Goal: Transaction & Acquisition: Book appointment/travel/reservation

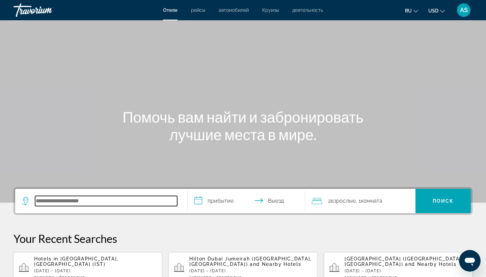
click at [50, 203] on input "Search hotel destination" at bounding box center [106, 201] width 142 height 10
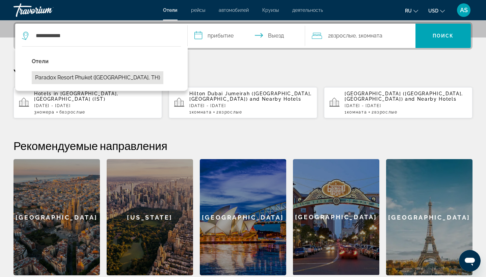
click at [80, 79] on button "Paradox Resort Phuket ([GEOGRAPHIC_DATA], TH)" at bounding box center [98, 77] width 132 height 13
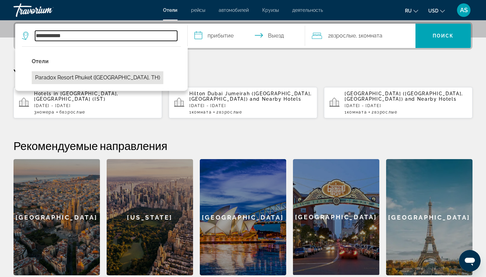
type input "**********"
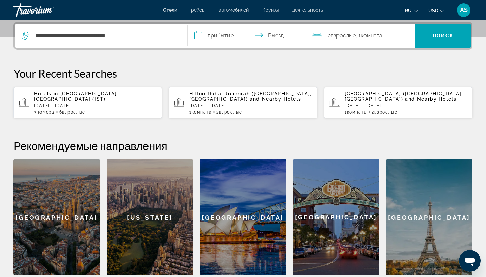
click at [199, 35] on input "**********" at bounding box center [248, 37] width 120 height 26
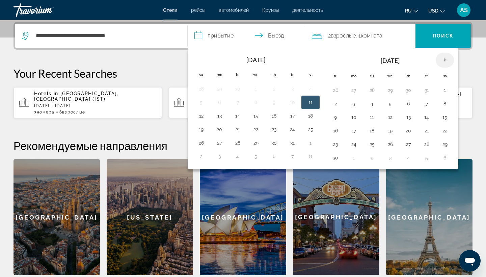
click at [445, 60] on th "Next month" at bounding box center [445, 60] width 18 height 15
click at [353, 118] on button "15" at bounding box center [354, 116] width 11 height 9
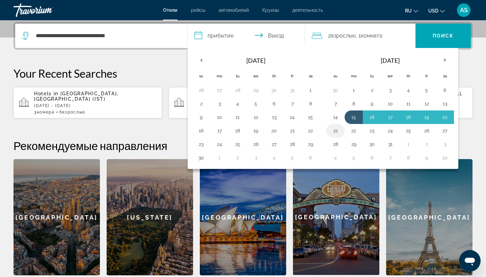
click at [335, 132] on button "21" at bounding box center [335, 130] width 11 height 9
type input "**********"
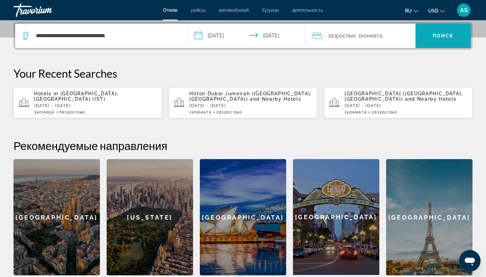
click at [437, 37] on span "Поиск" at bounding box center [443, 35] width 21 height 5
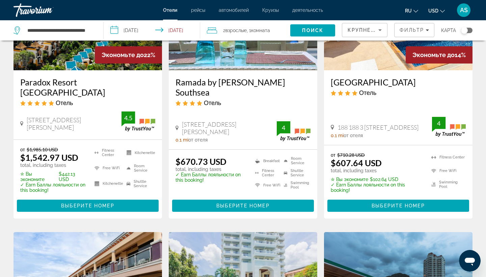
scroll to position [102, 0]
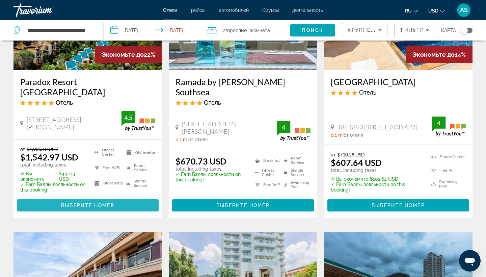
click at [101, 203] on span "Выберите номер" at bounding box center [87, 205] width 53 height 5
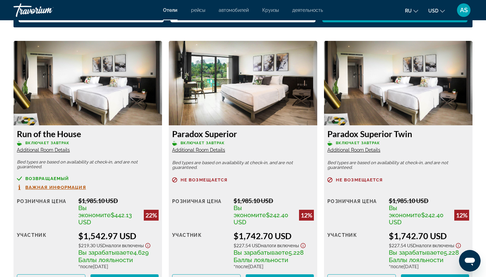
scroll to position [915, 0]
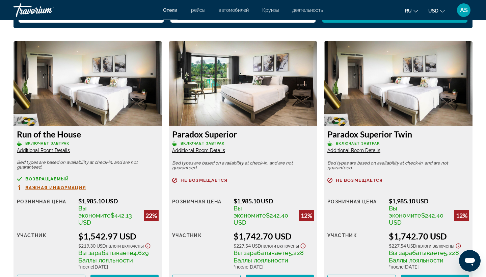
drag, startPoint x: 83, startPoint y: 135, endPoint x: 14, endPoint y: 138, distance: 69.0
click at [14, 138] on div "Run of the House Включает завтрак Additional Room Details Bed types are based o…" at bounding box center [88, 208] width 149 height 164
copy h3 "Run of the House"
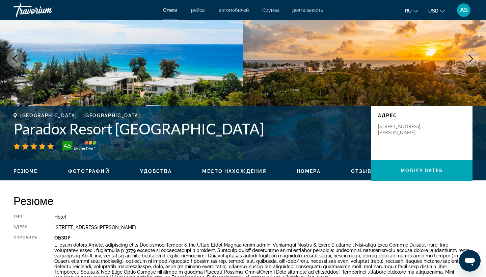
scroll to position [59, 0]
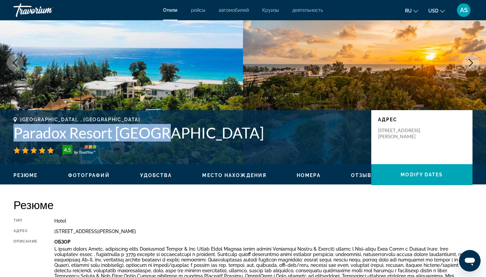
drag, startPoint x: 162, startPoint y: 133, endPoint x: 17, endPoint y: 132, distance: 145.2
click at [17, 132] on h1 "Paradox Resort [GEOGRAPHIC_DATA]" at bounding box center [189, 133] width 351 height 18
copy h1 "Paradox Resort [GEOGRAPHIC_DATA]"
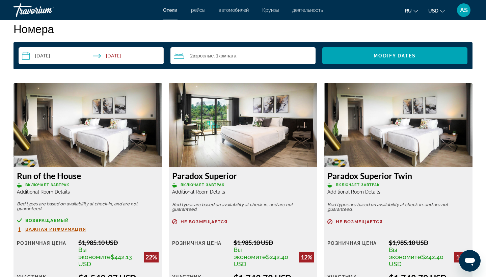
scroll to position [877, 0]
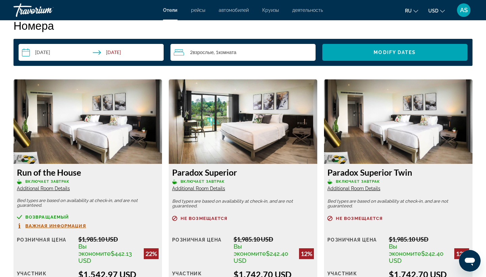
click at [30, 54] on input "**********" at bounding box center [93, 53] width 148 height 19
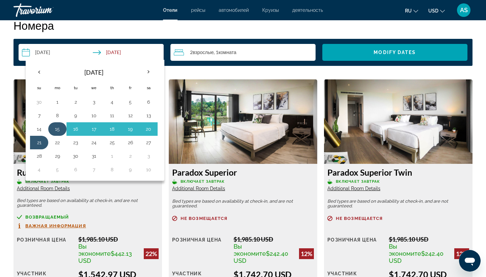
click at [54, 131] on button "15" at bounding box center [57, 128] width 11 height 9
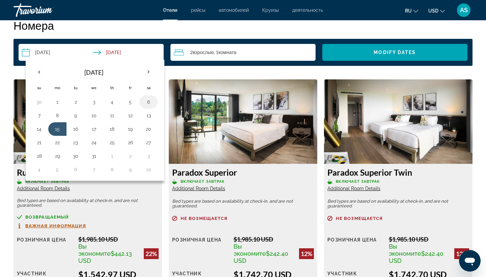
click at [151, 101] on button "6" at bounding box center [148, 101] width 11 height 9
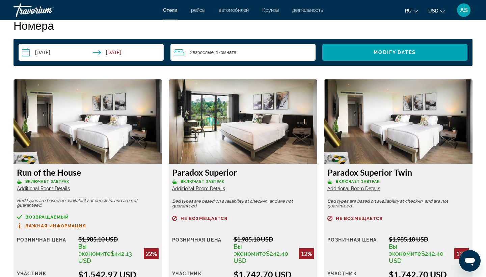
click at [98, 50] on input "**********" at bounding box center [93, 53] width 148 height 19
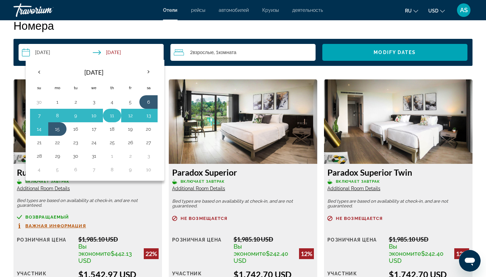
click at [110, 114] on button "11" at bounding box center [112, 115] width 11 height 9
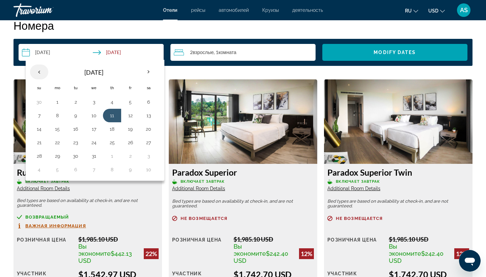
click at [36, 74] on th "Previous month" at bounding box center [39, 72] width 18 height 15
click at [110, 114] on button "6" at bounding box center [112, 115] width 11 height 9
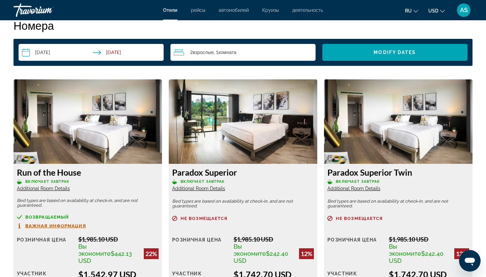
click at [115, 51] on input "**********" at bounding box center [93, 53] width 148 height 19
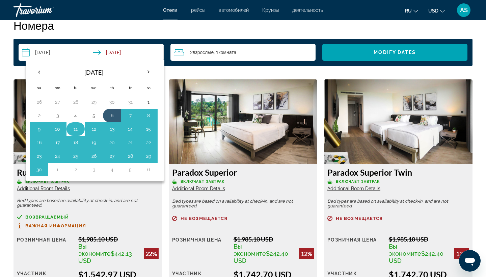
click at [75, 128] on button "11" at bounding box center [75, 128] width 11 height 9
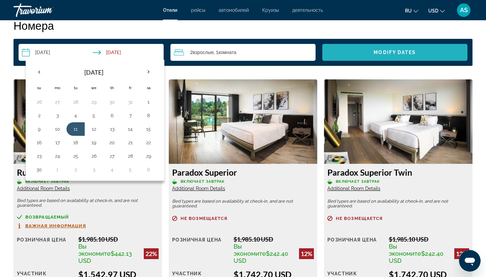
click at [370, 53] on span "Search widget" at bounding box center [395, 52] width 145 height 16
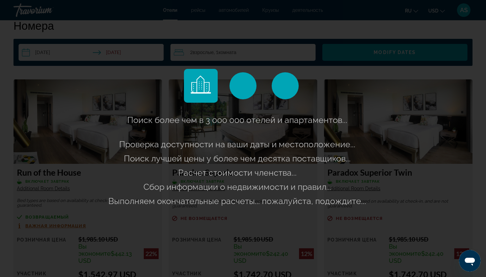
click at [141, 98] on div "Поиск более чем в 3 000 000 отелей и апартаментов..." at bounding box center [243, 138] width 486 height 277
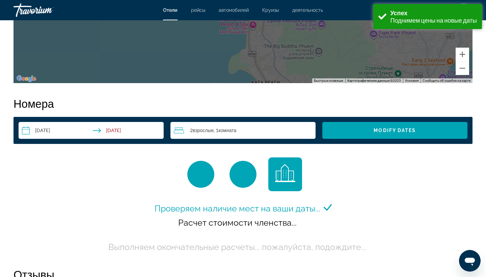
scroll to position [834, 0]
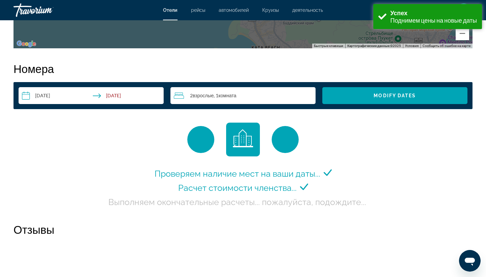
click at [111, 96] on input "**********" at bounding box center [93, 96] width 148 height 19
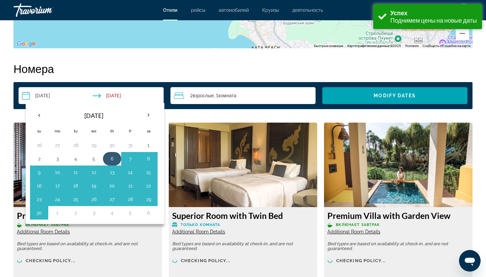
click at [111, 156] on button "6" at bounding box center [112, 158] width 11 height 9
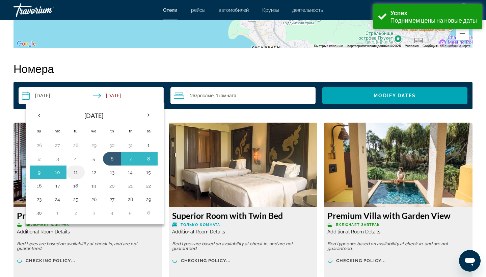
click at [77, 170] on button "11" at bounding box center [75, 172] width 11 height 9
type input "**********"
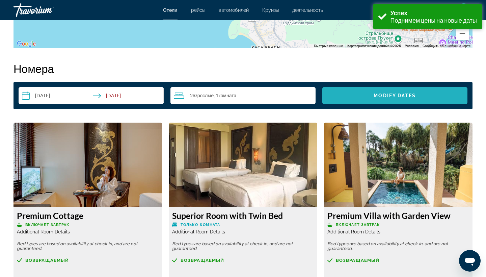
click at [389, 95] on span "Modify Dates" at bounding box center [395, 95] width 42 height 5
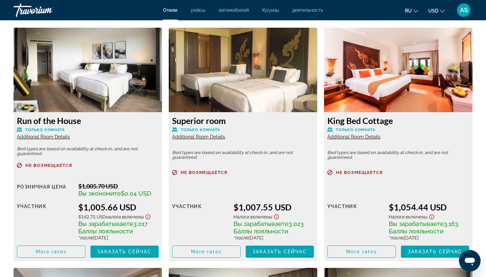
scroll to position [1205, 0]
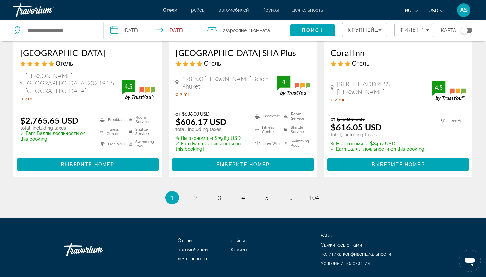
scroll to position [941, 0]
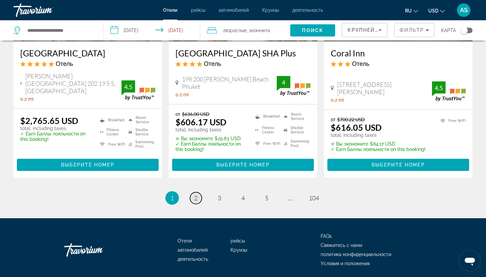
click at [196, 194] on span "2" at bounding box center [195, 197] width 3 height 7
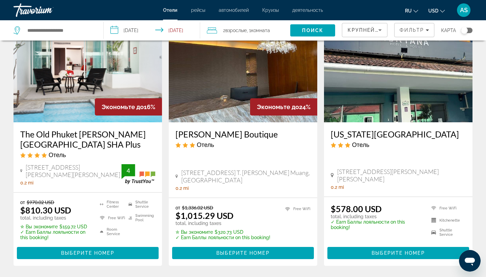
scroll to position [588, 0]
